Goal: Task Accomplishment & Management: Manage account settings

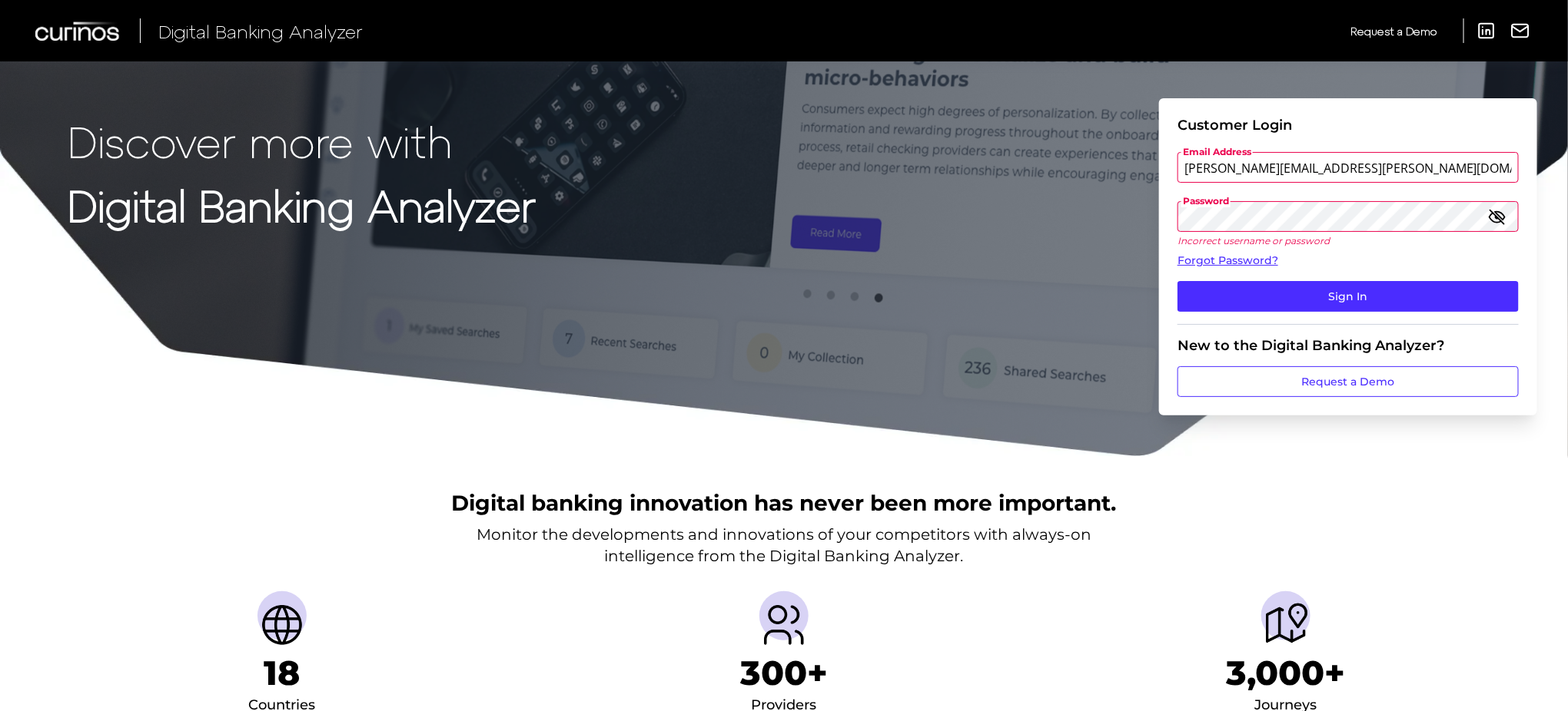
click at [1178, 282] on button "Sign In" at bounding box center [1348, 297] width 341 height 31
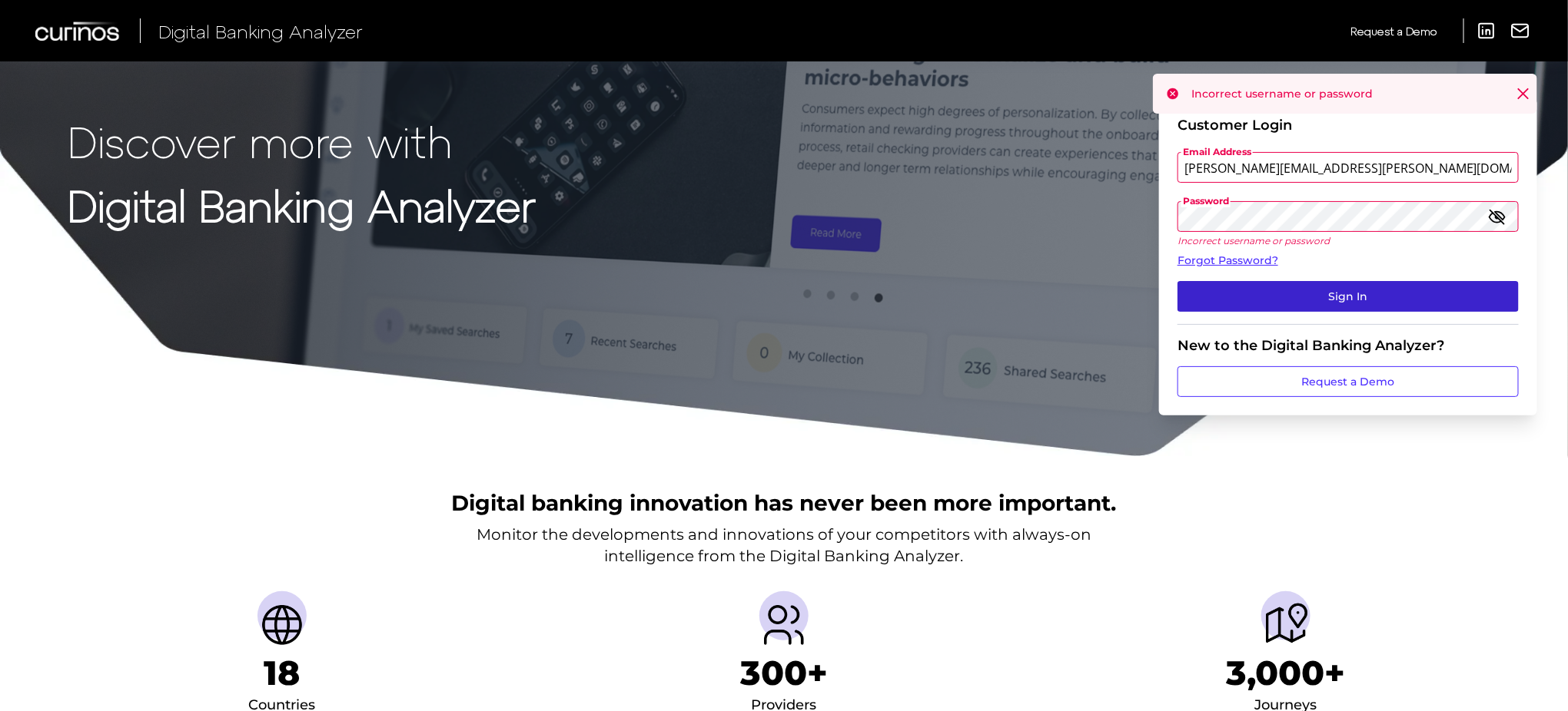
click at [1322, 293] on button "Sign In" at bounding box center [1348, 297] width 341 height 31
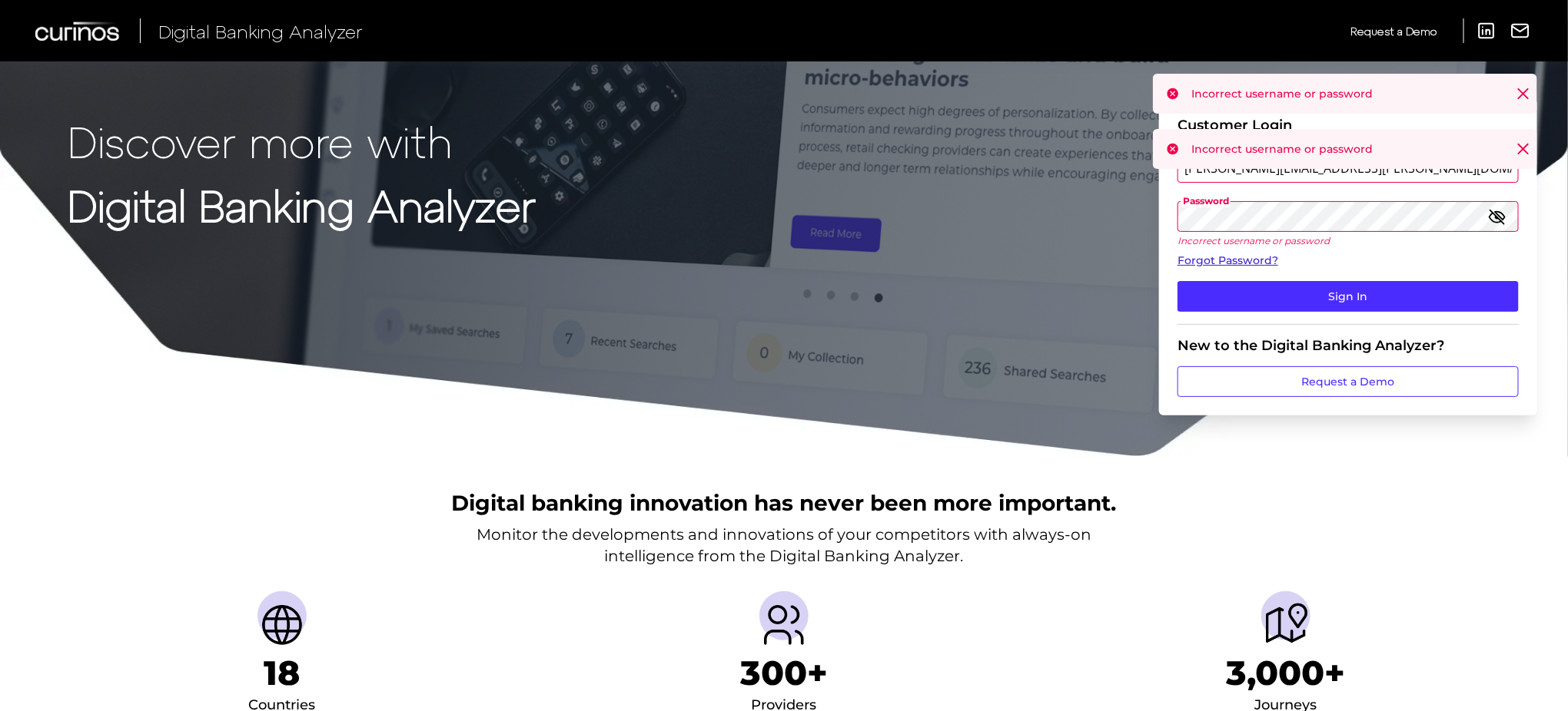
click at [1245, 258] on link "Forgot Password?" at bounding box center [1348, 261] width 341 height 16
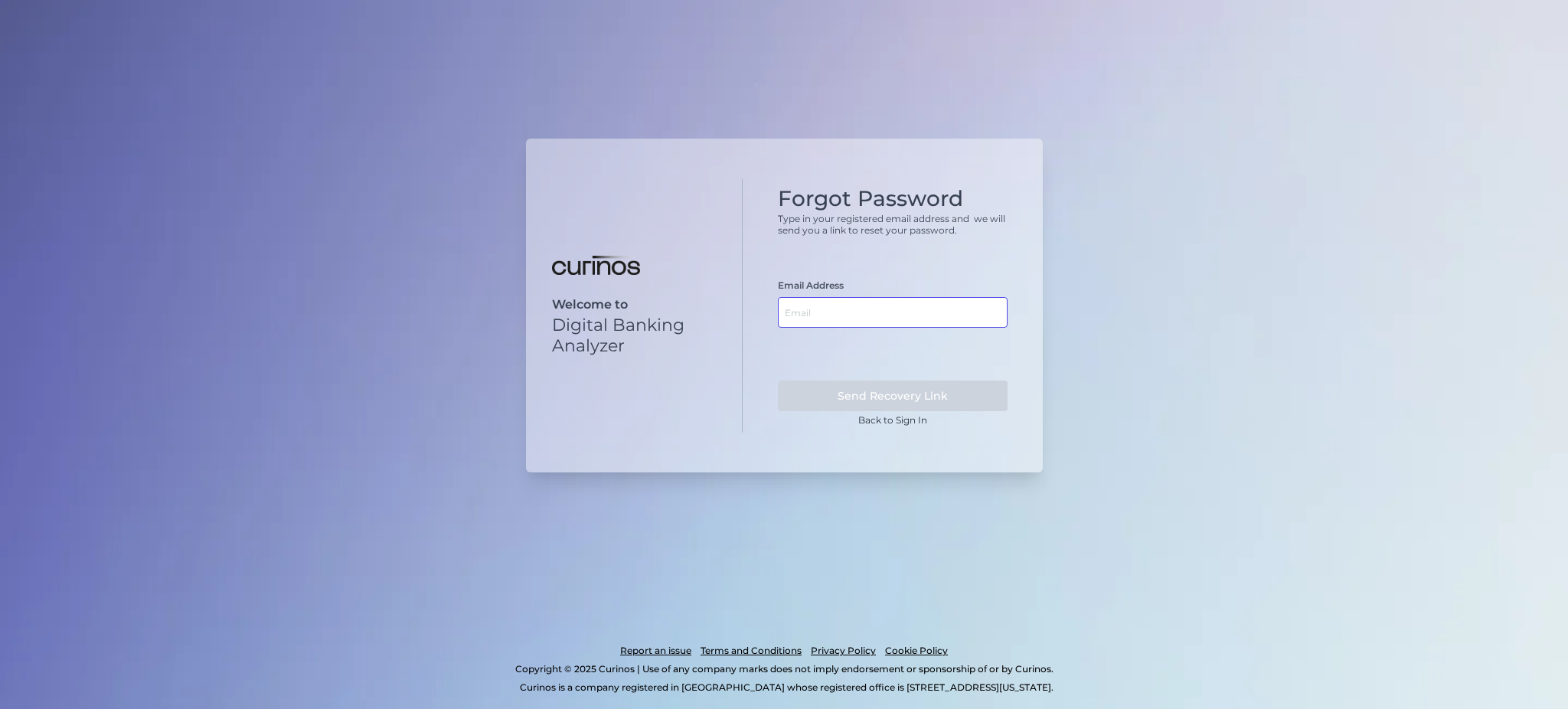
click at [895, 314] on input "text" at bounding box center [893, 312] width 230 height 31
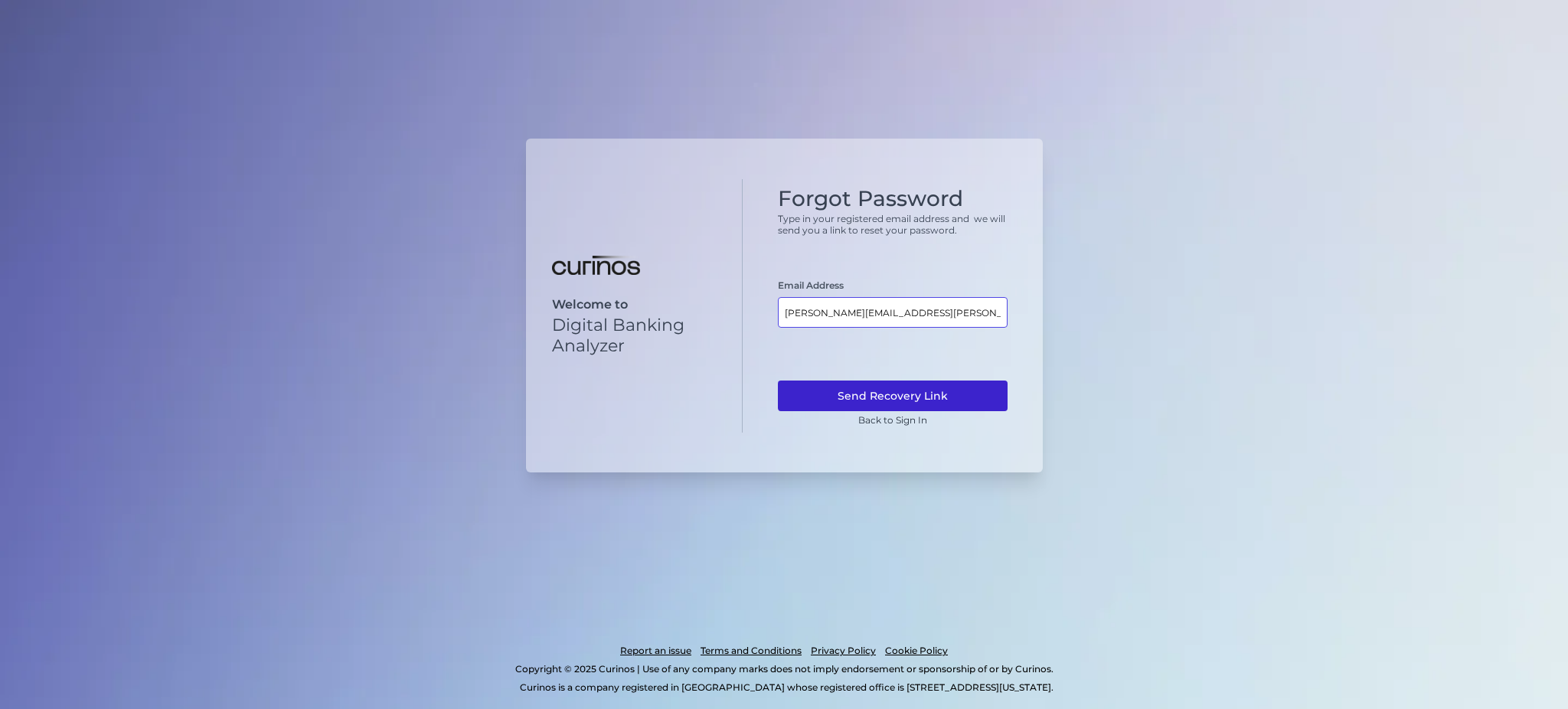
type input "jason.milne@td.com"
click at [903, 391] on button "Send Recovery Link" at bounding box center [893, 396] width 230 height 31
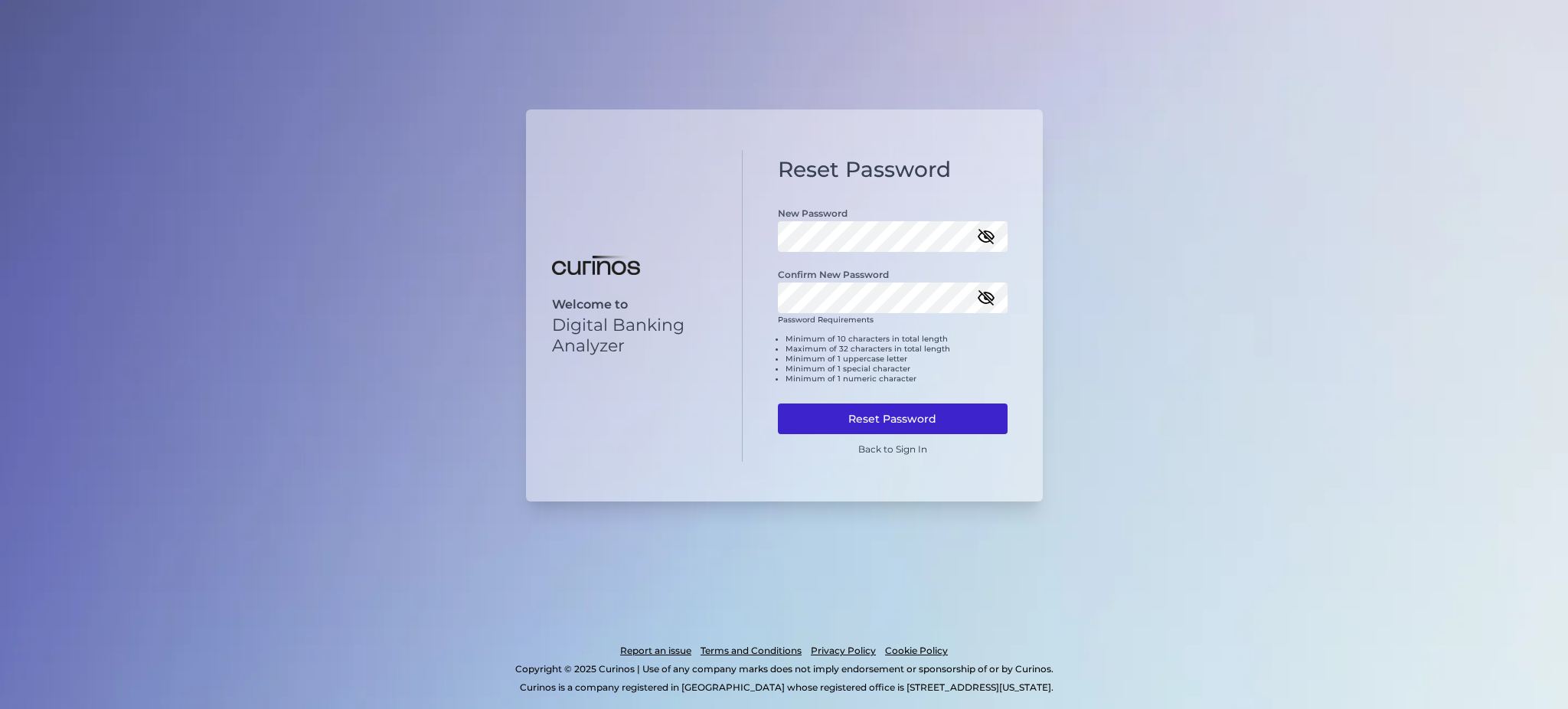
click at [882, 425] on button "Reset Password" at bounding box center [893, 419] width 230 height 31
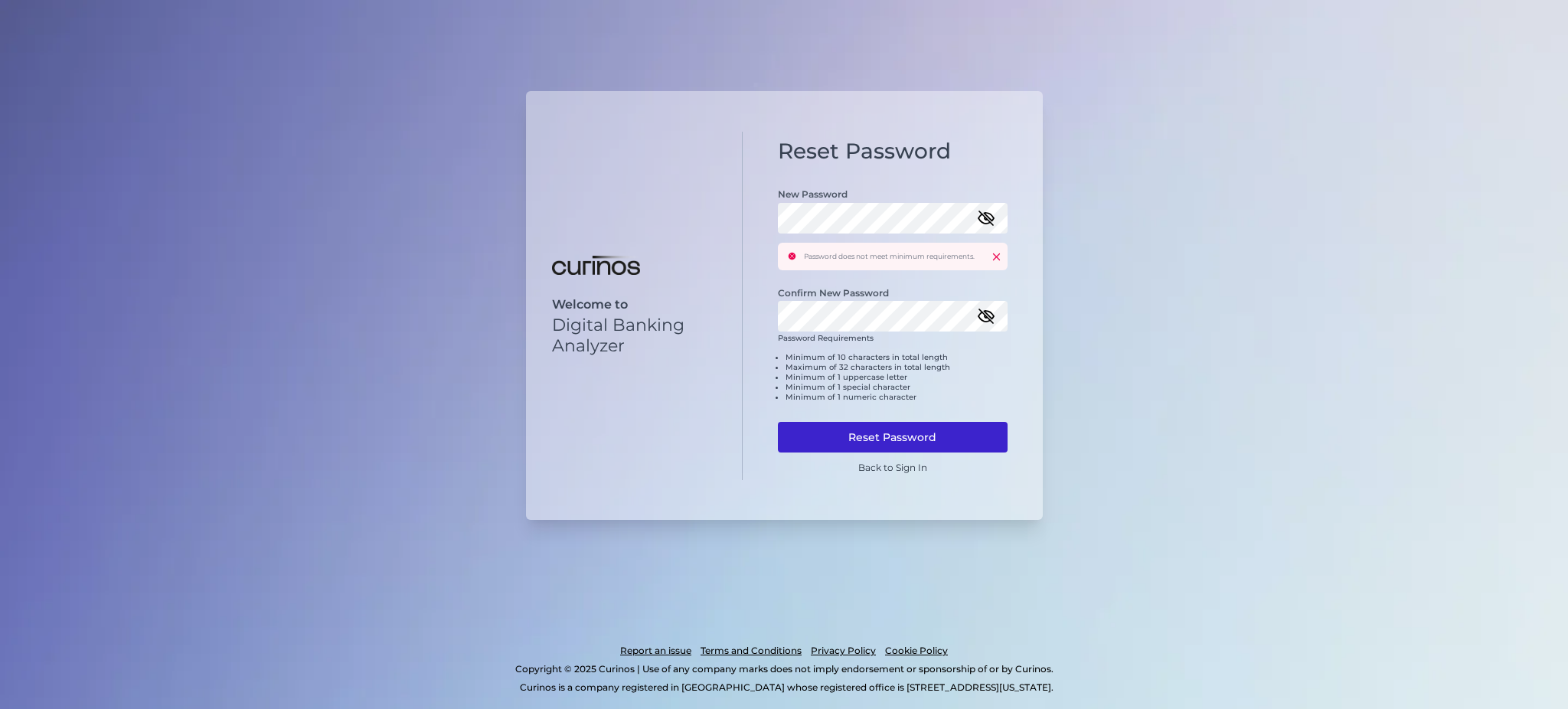
click at [861, 422] on button "Reset Password" at bounding box center [893, 437] width 230 height 31
click at [929, 446] on button "Reset Password" at bounding box center [893, 437] width 230 height 31
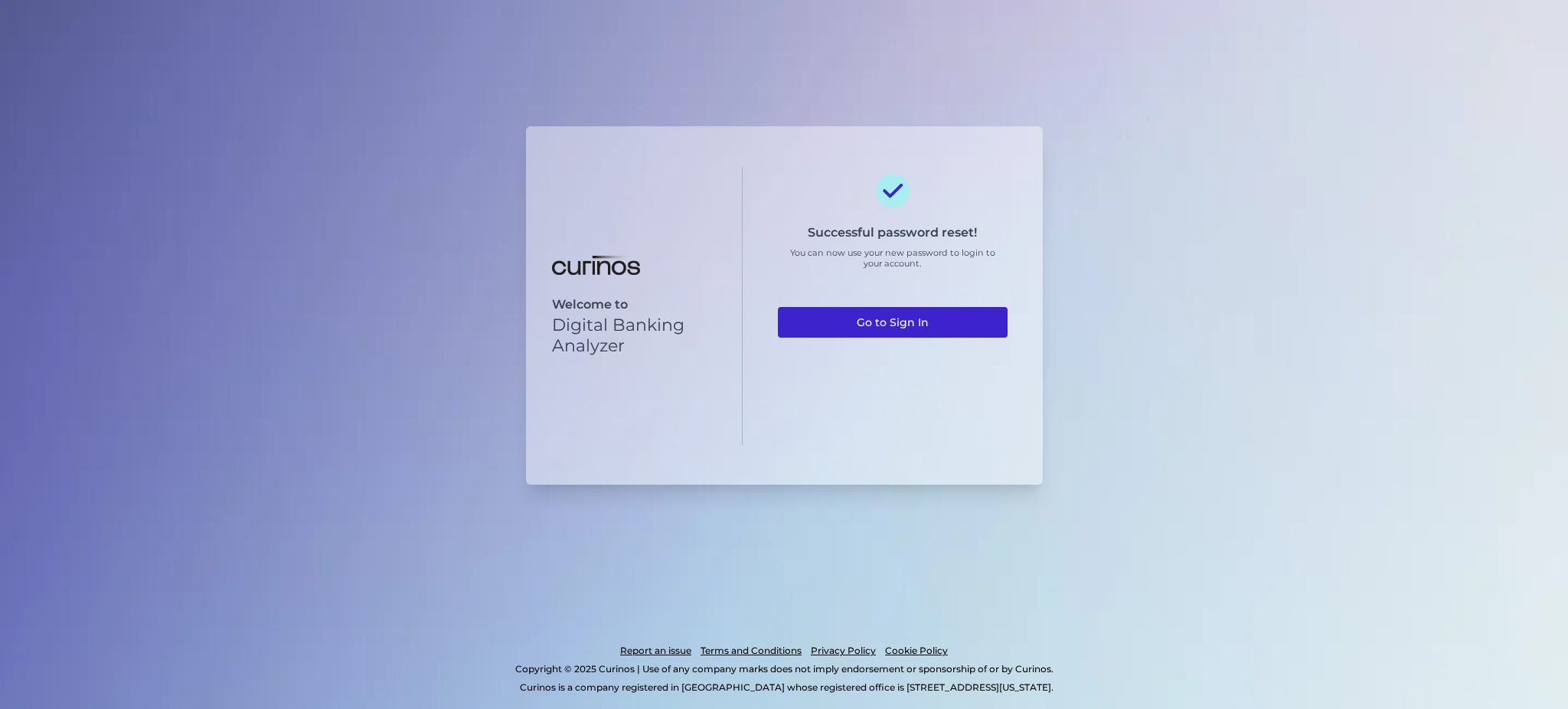
click at [887, 313] on link "Go to Sign In" at bounding box center [893, 322] width 230 height 31
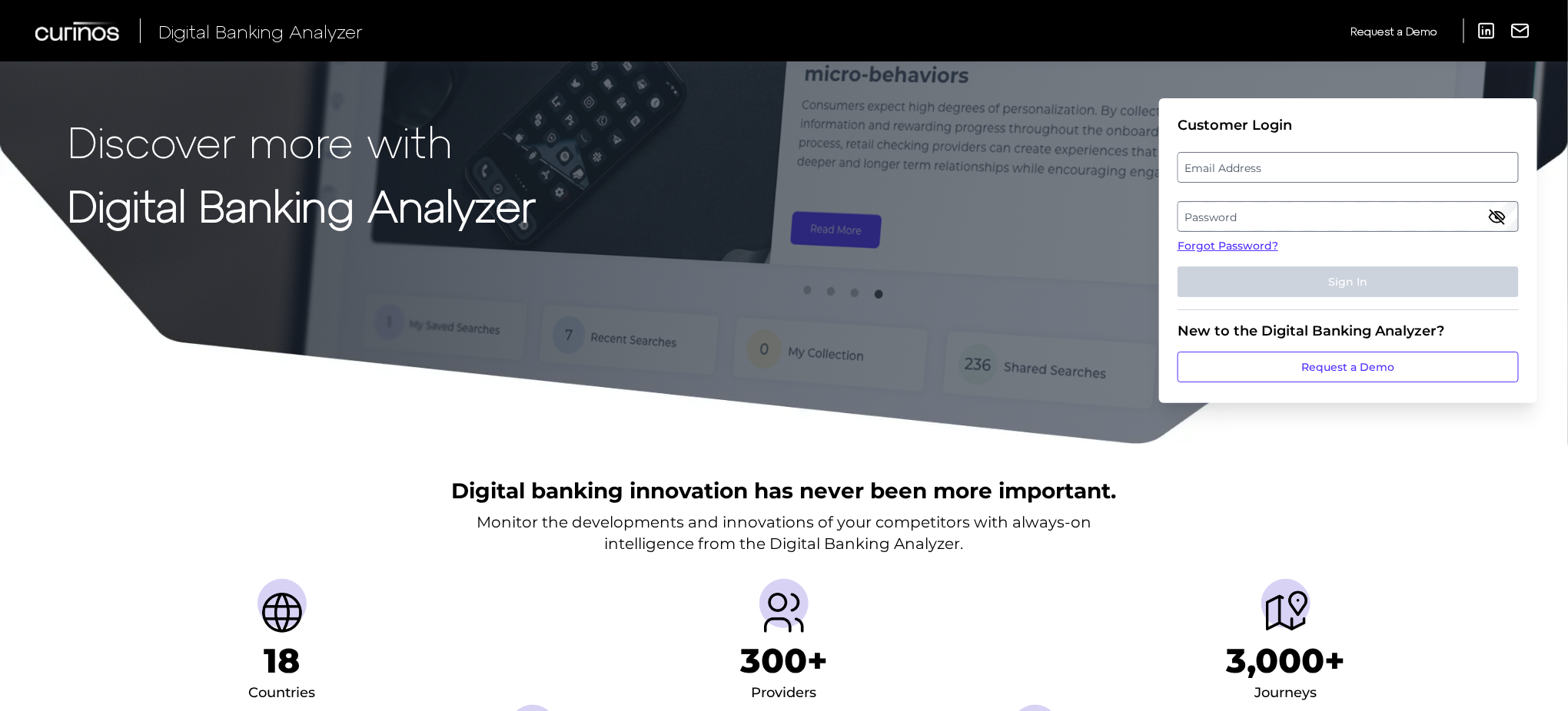
click at [1206, 167] on label "Email Address" at bounding box center [1347, 167] width 339 height 28
click at [1206, 167] on input "email" at bounding box center [1348, 167] width 341 height 31
click at [1249, 221] on label "Password" at bounding box center [1347, 216] width 339 height 28
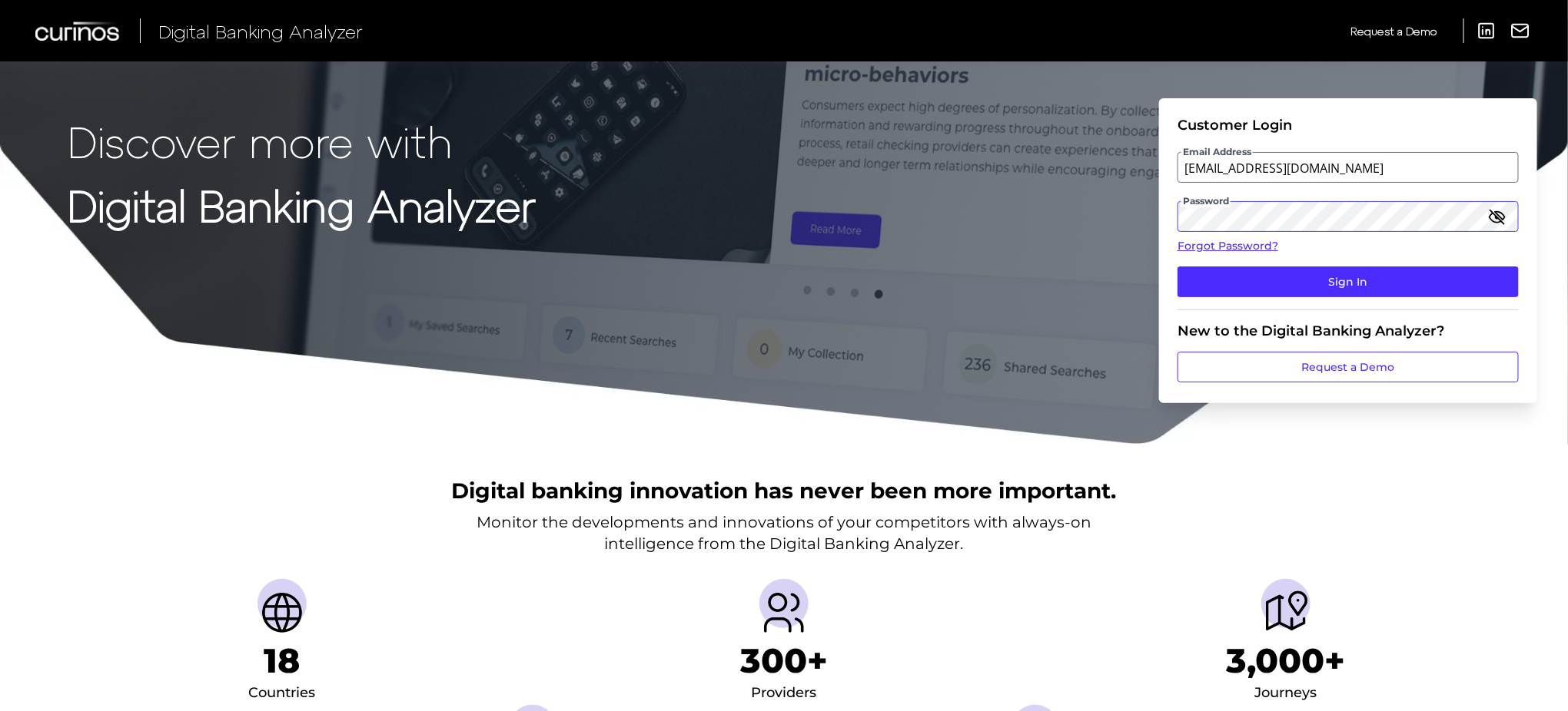
click at [1178, 267] on button "Sign In" at bounding box center [1348, 282] width 341 height 31
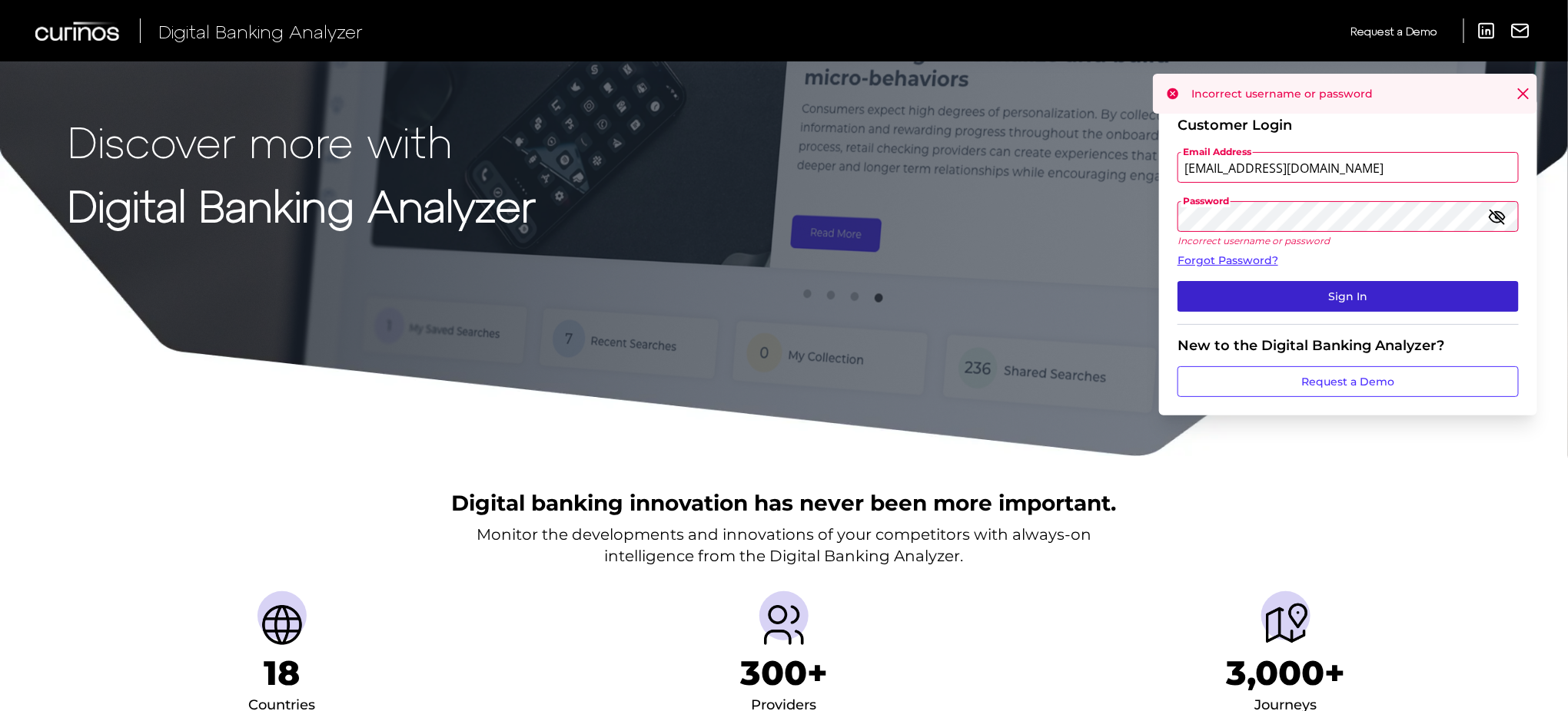
click at [1337, 299] on button "Sign In" at bounding box center [1348, 297] width 341 height 31
click at [1200, 177] on input "jaaon.milne@td.com" at bounding box center [1348, 167] width 341 height 31
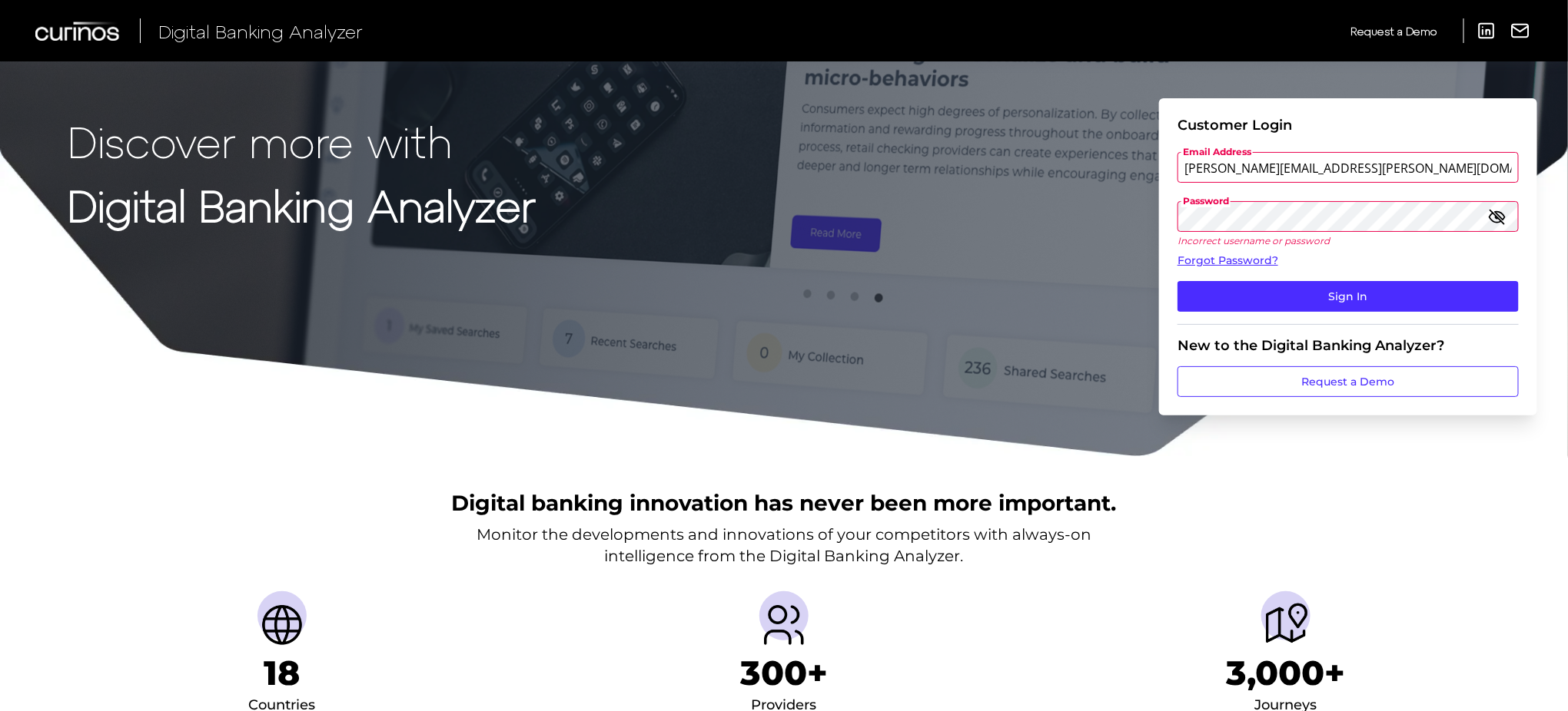
type input "jason.milne@td.com"
click at [1178, 282] on button "Sign In" at bounding box center [1348, 297] width 341 height 31
click at [1292, 286] on button "Sign In" at bounding box center [1348, 297] width 341 height 31
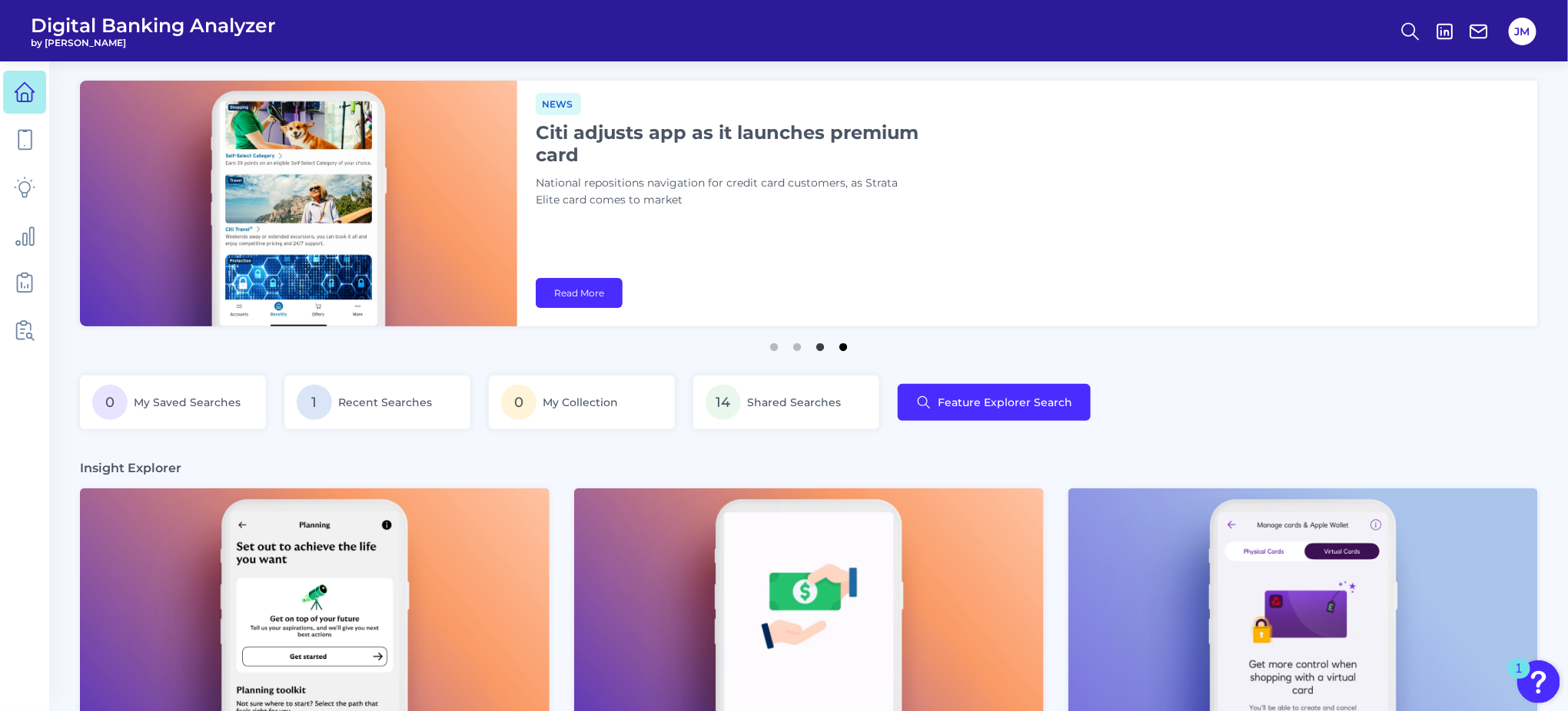
click at [845, 348] on button "4" at bounding box center [843, 343] width 15 height 15
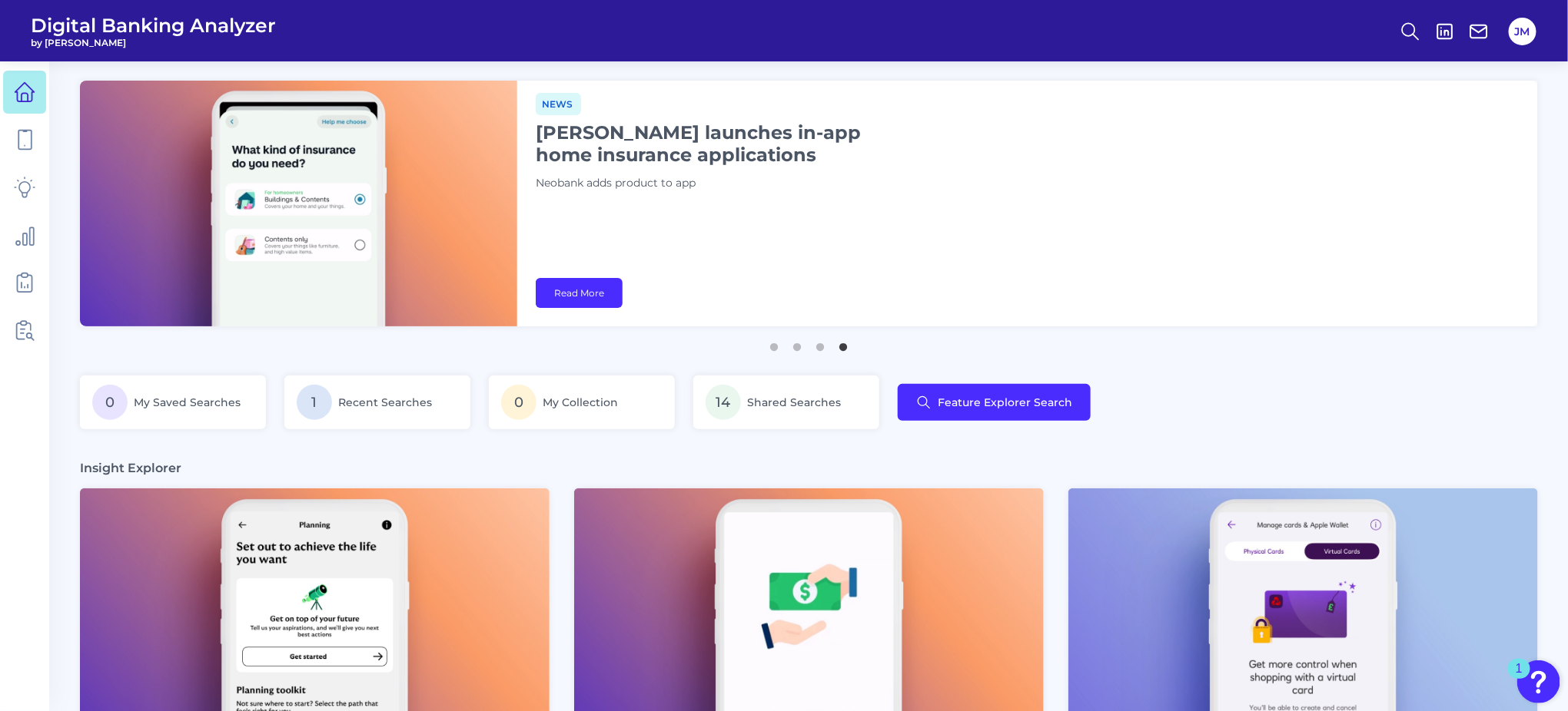
click at [845, 346] on button "4" at bounding box center [843, 343] width 15 height 15
click at [826, 348] on button "3" at bounding box center [820, 343] width 15 height 15
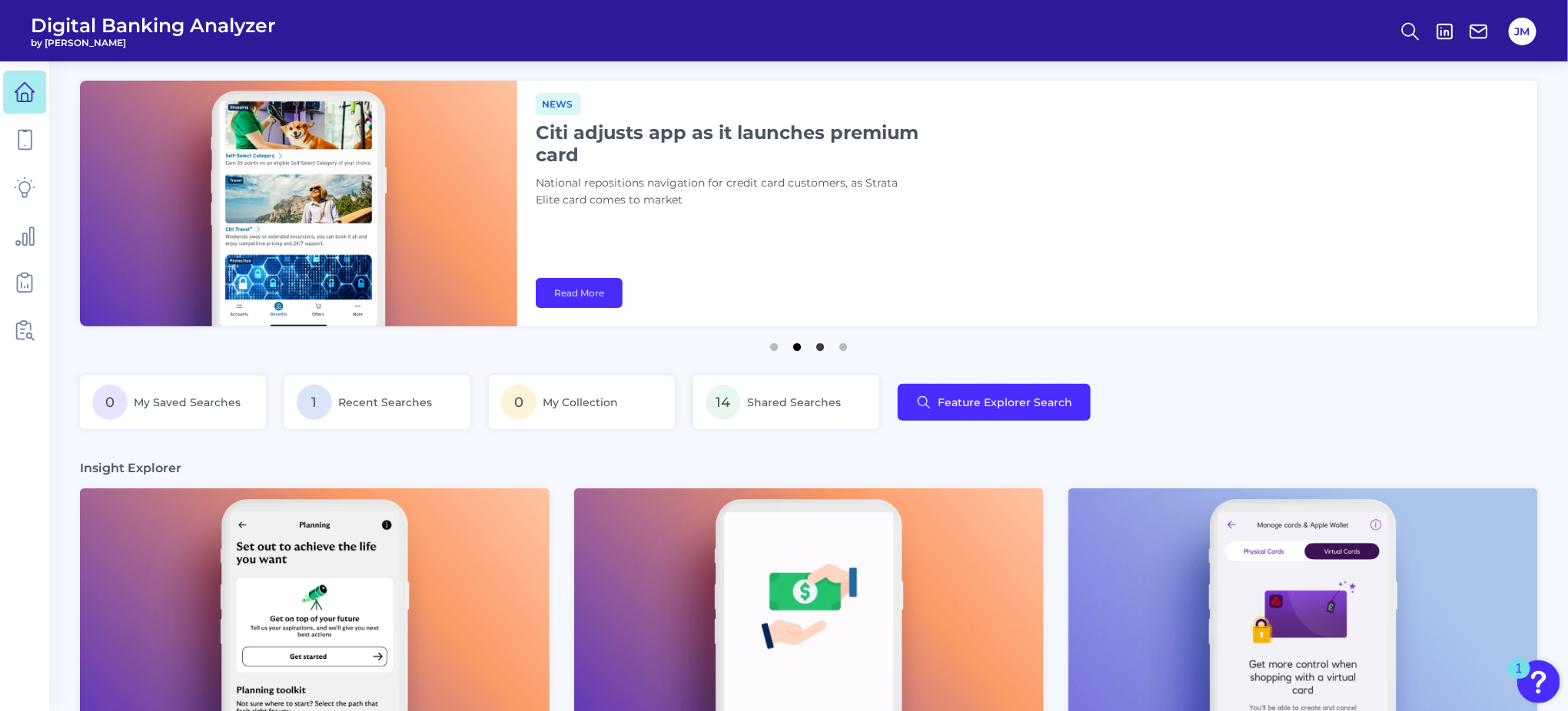
click at [797, 348] on button "2" at bounding box center [797, 343] width 15 height 15
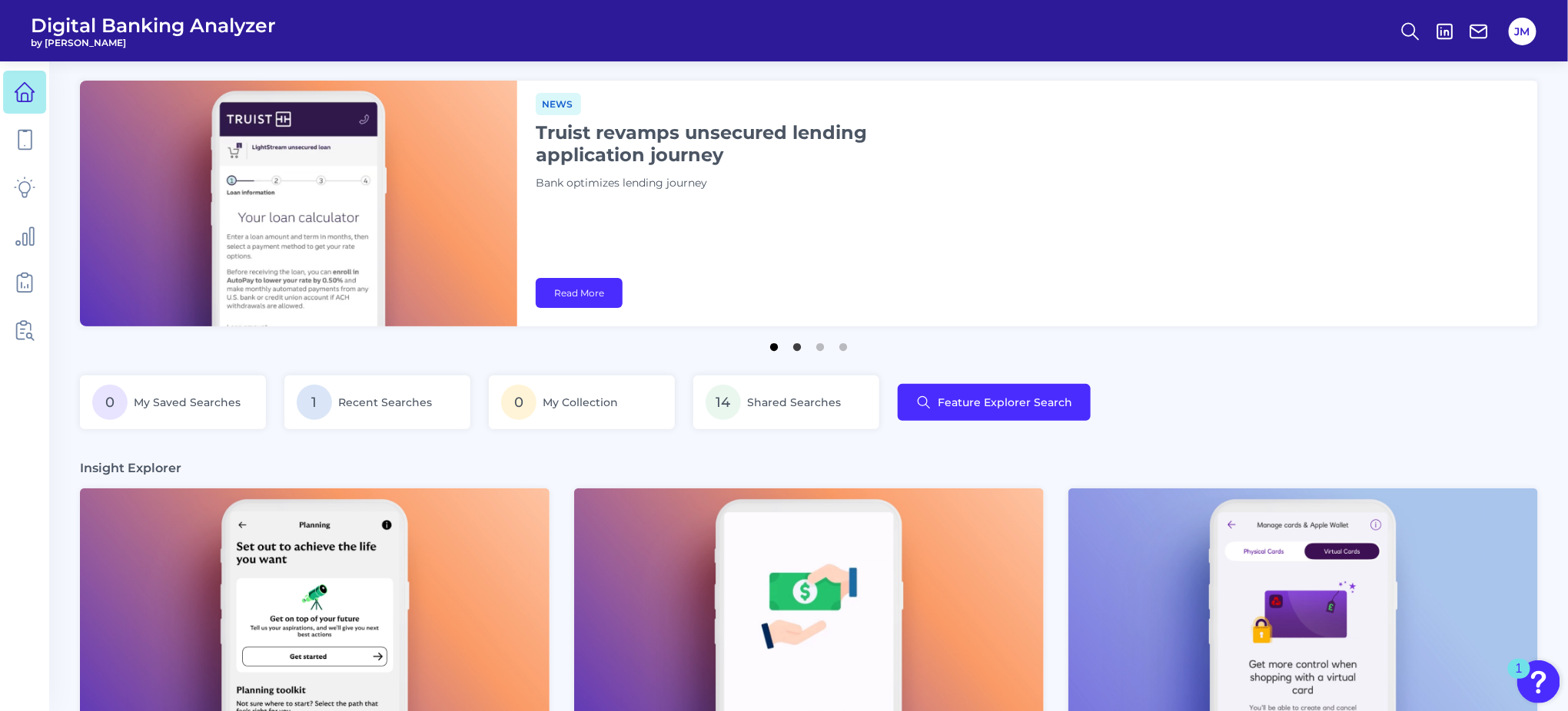
click at [770, 343] on button "1" at bounding box center [774, 343] width 15 height 15
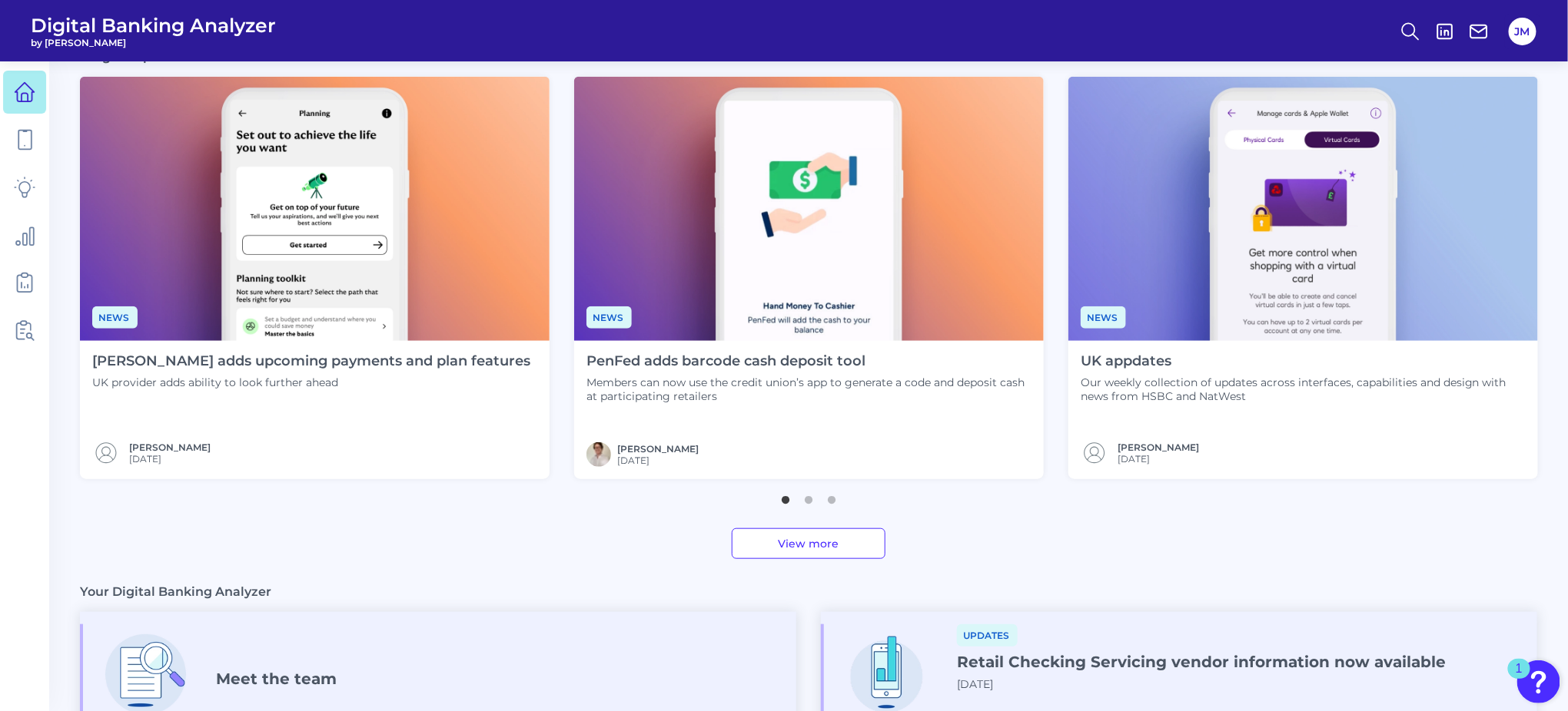
scroll to position [444, 0]
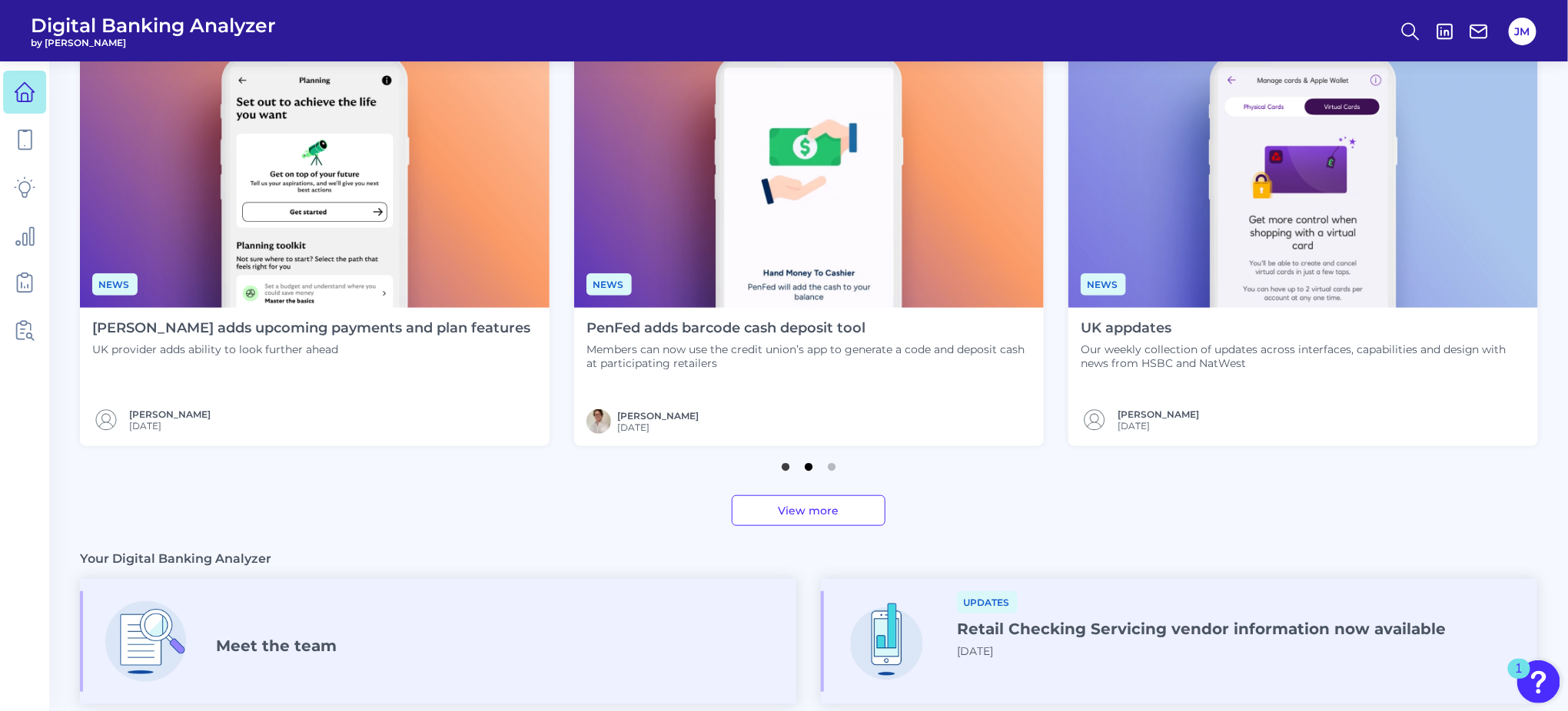
click at [810, 468] on button "2" at bounding box center [808, 463] width 15 height 15
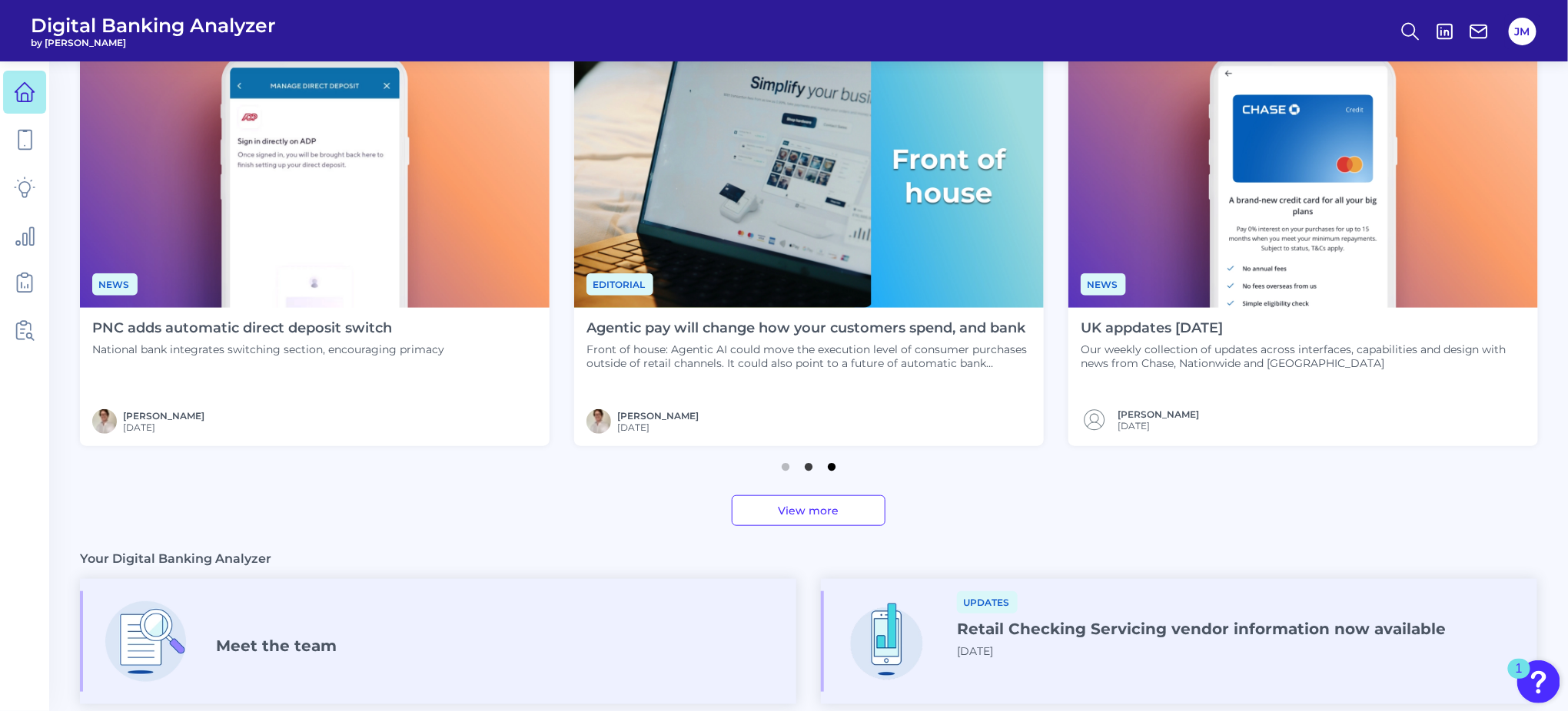
click at [837, 469] on button "3" at bounding box center [832, 463] width 15 height 15
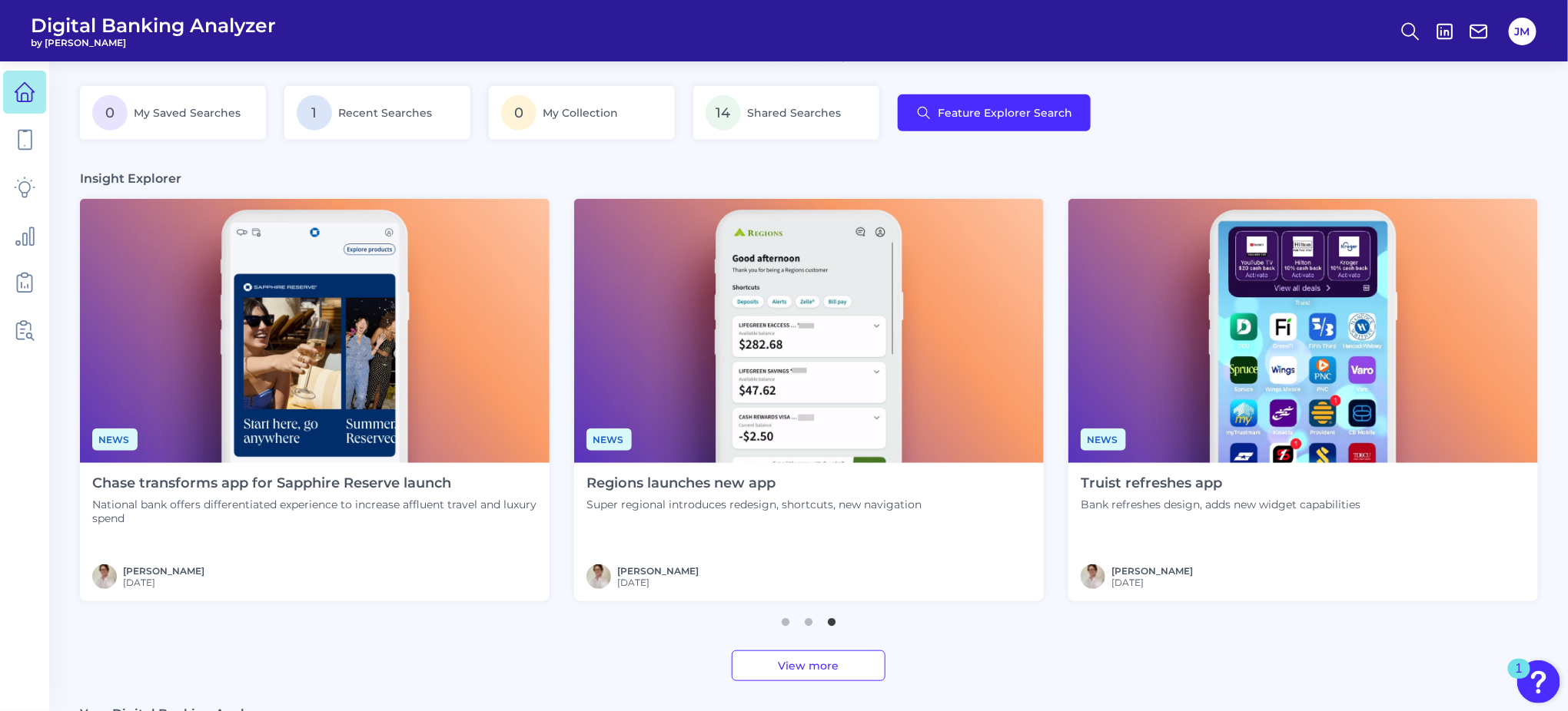
scroll to position [306, 0]
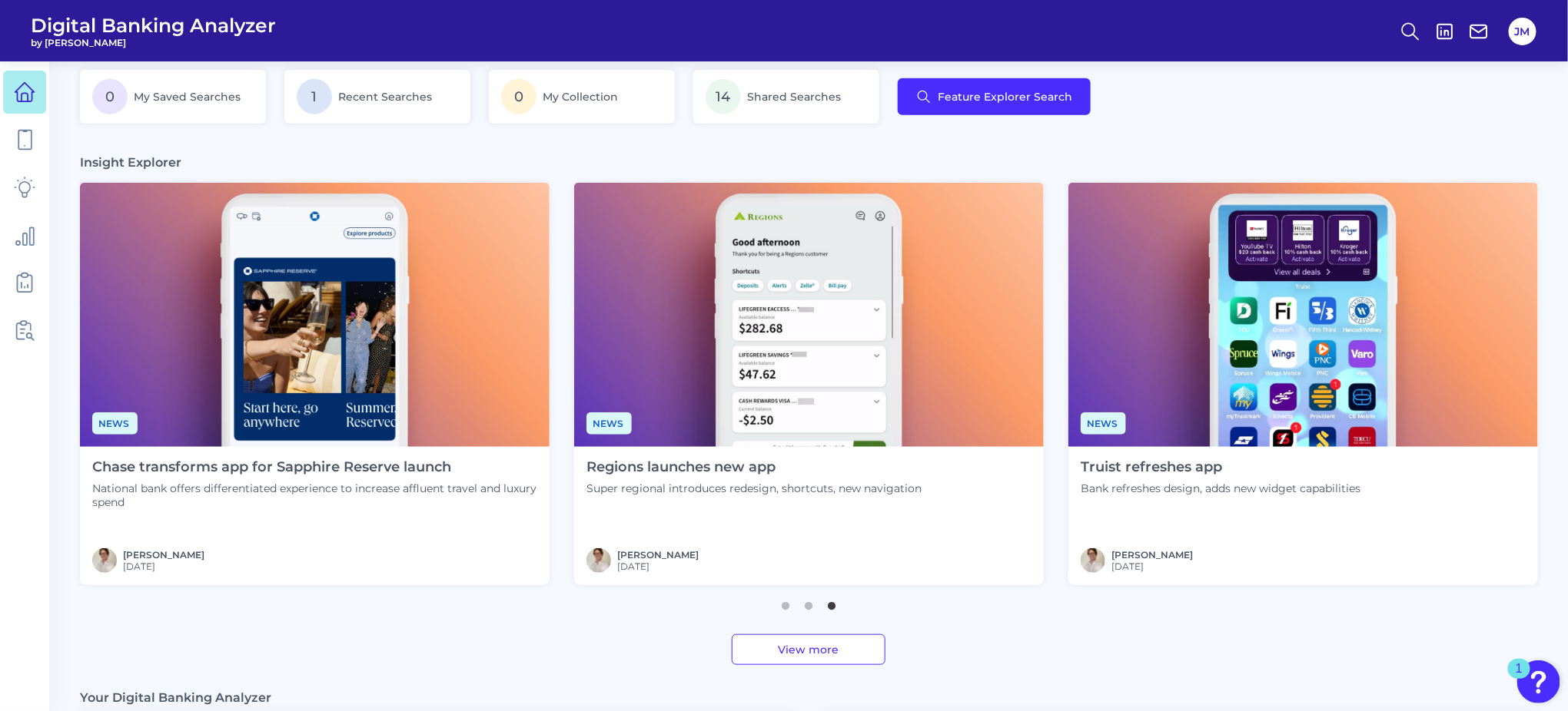
click at [828, 356] on img at bounding box center [809, 315] width 470 height 264
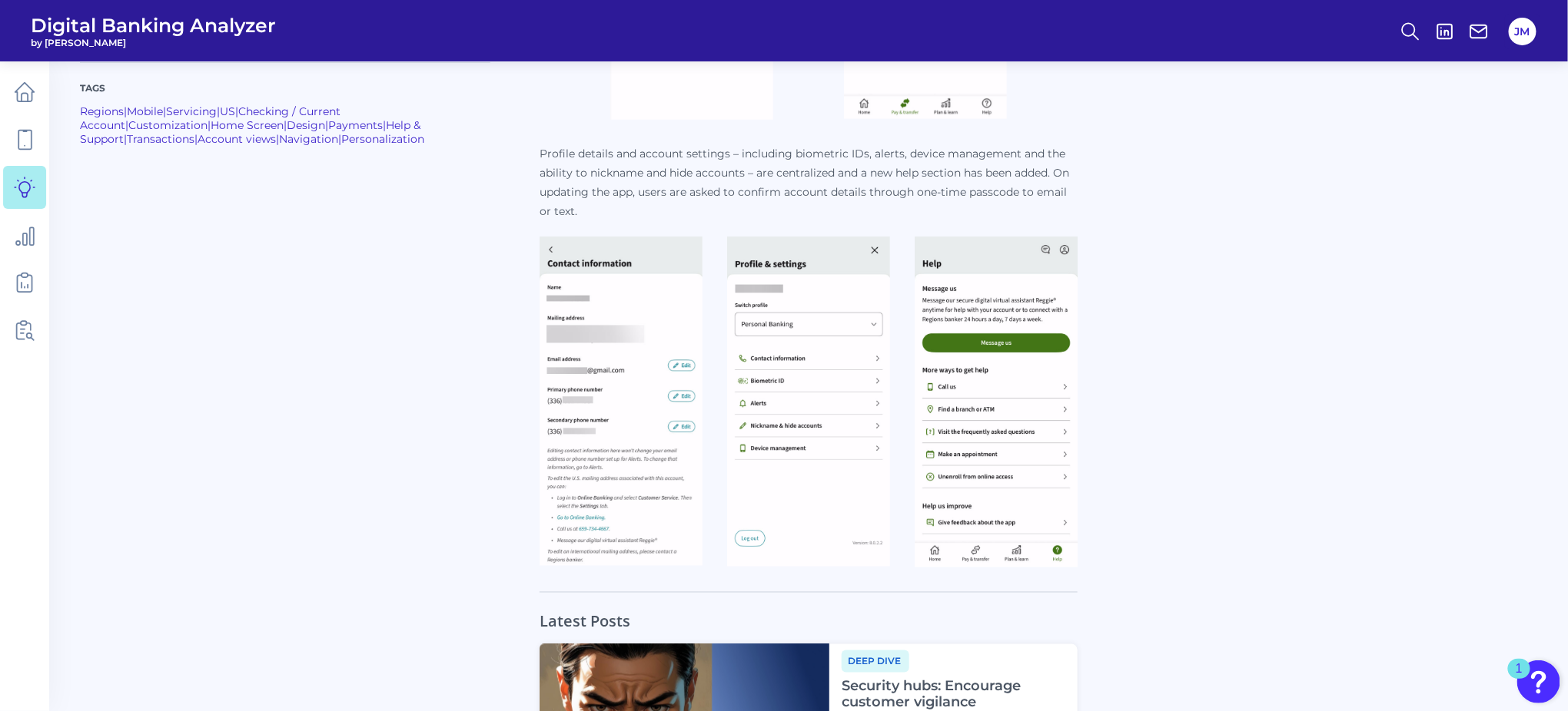
scroll to position [513, 0]
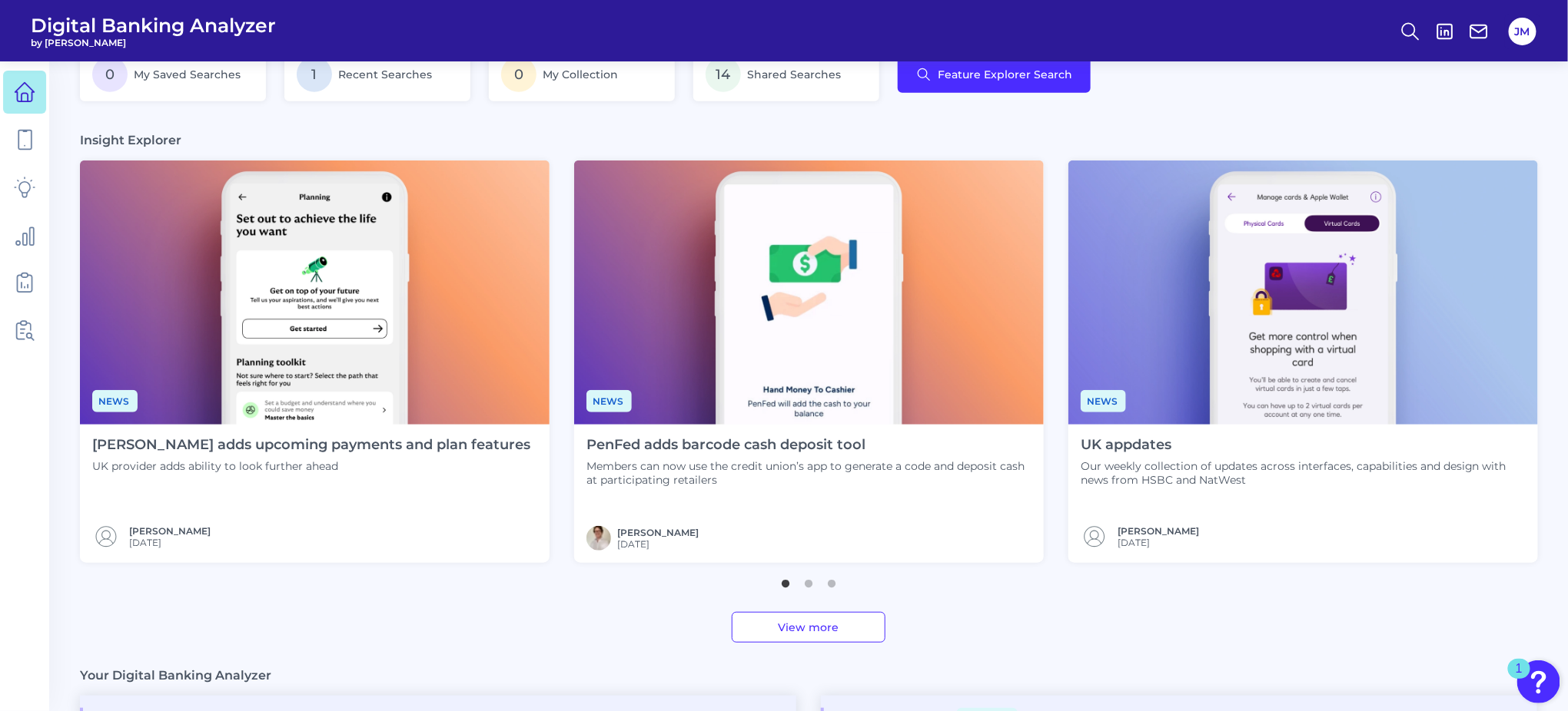
scroll to position [350, 0]
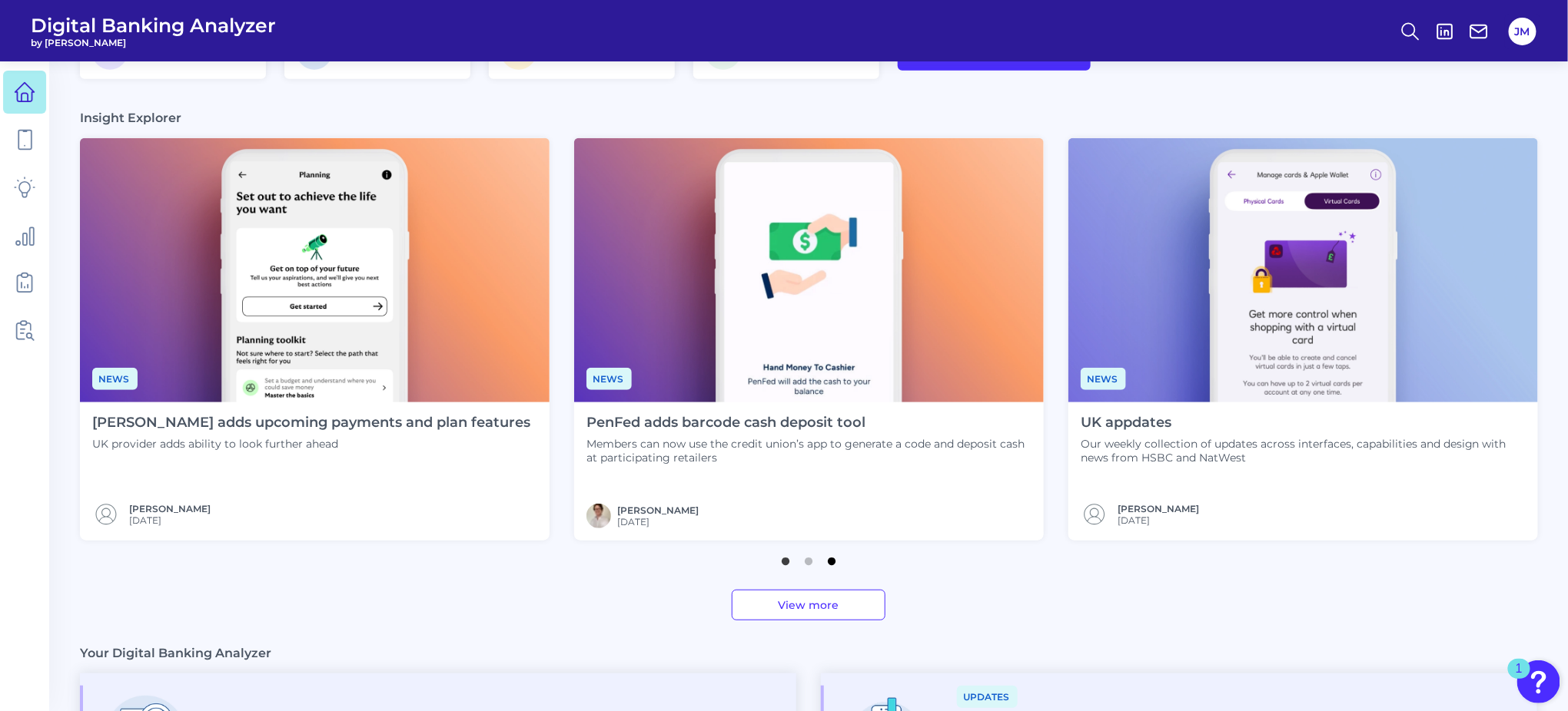
click at [836, 566] on button "3" at bounding box center [832, 557] width 15 height 15
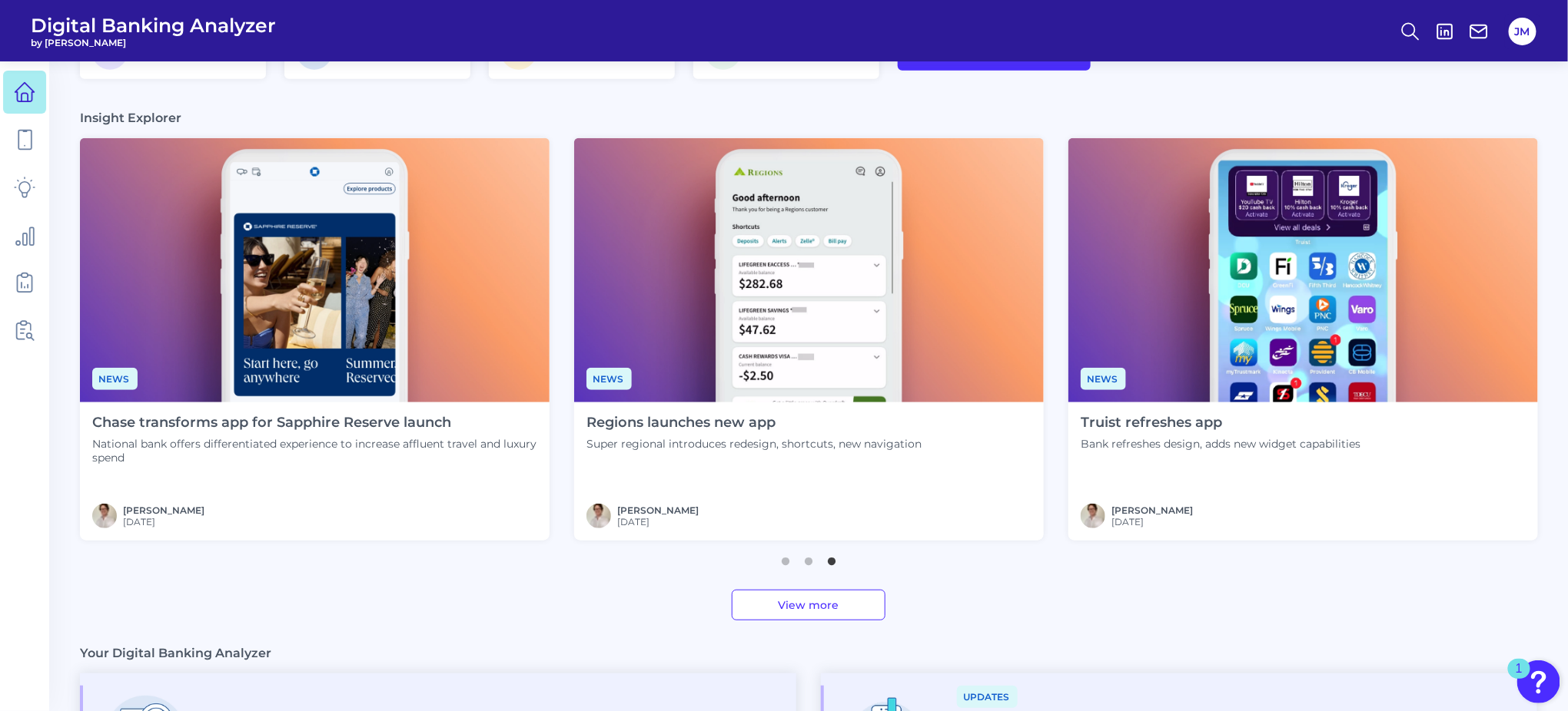
click at [1252, 333] on img at bounding box center [1303, 271] width 470 height 264
